Goal: Complete application form

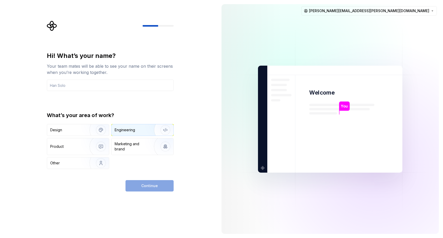
click at [136, 134] on div "Engineering" at bounding box center [142, 129] width 62 height 11
click at [144, 86] on input "text" at bounding box center [110, 85] width 127 height 11
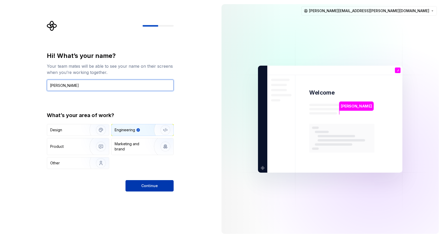
type input "[PERSON_NAME]"
click at [156, 185] on span "Continue" at bounding box center [149, 185] width 17 height 5
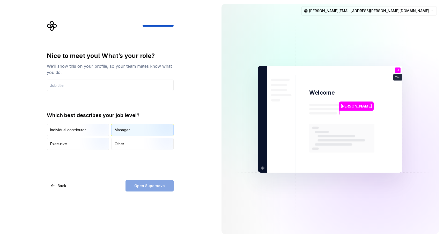
click at [150, 126] on img "button" at bounding box center [160, 136] width 33 height 35
click at [164, 170] on div "Nice to meet you! What’s your role? We’ll show this on your profile, so your te…" at bounding box center [110, 122] width 127 height 140
